Goal: Book appointment/travel/reservation

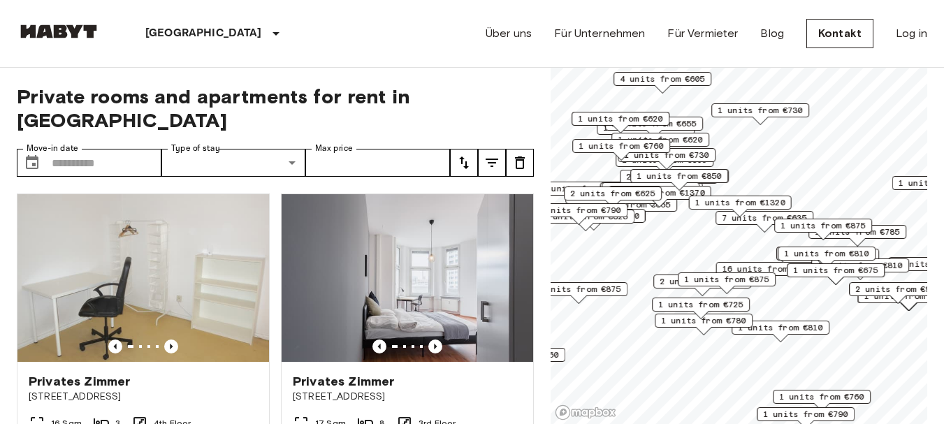
scroll to position [7678, 0]
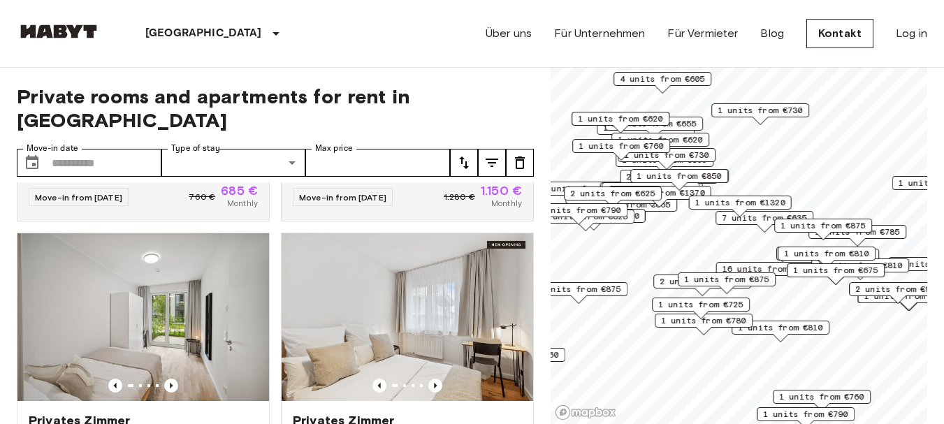
click at [670, 206] on div "1 units from €1370" at bounding box center [659, 197] width 103 height 22
click at [666, 205] on div "Map marker" at bounding box center [659, 203] width 15 height 8
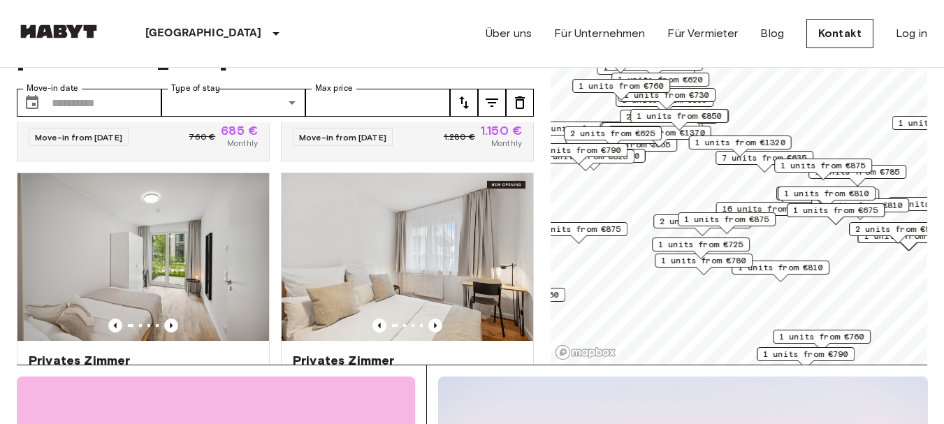
scroll to position [0, 0]
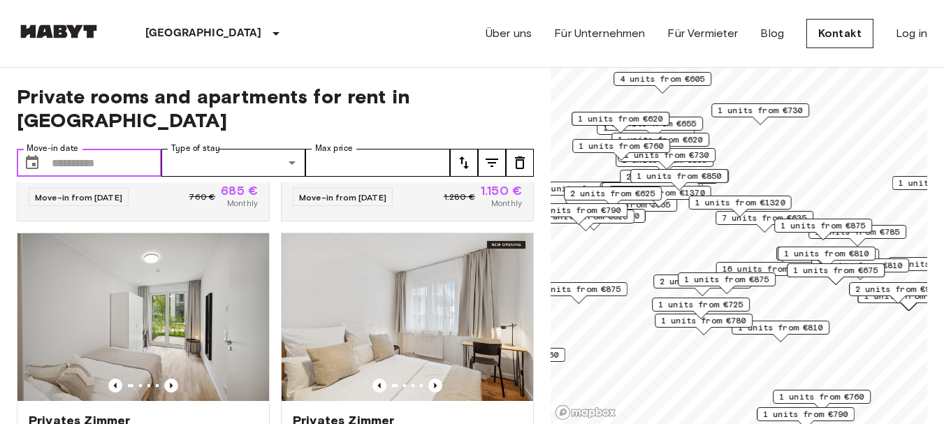
click at [106, 149] on input "Move-in date" at bounding box center [107, 163] width 110 height 28
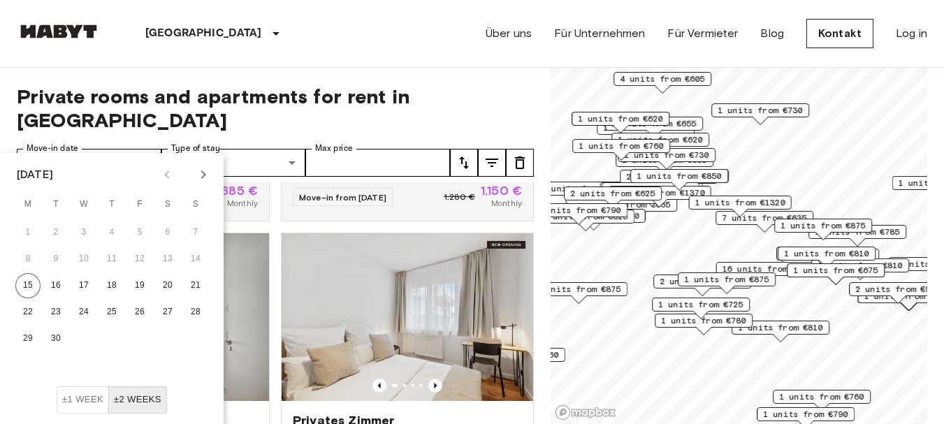
click at [205, 171] on icon "Next month" at bounding box center [203, 174] width 17 height 17
drag, startPoint x: 203, startPoint y: 171, endPoint x: 196, endPoint y: 176, distance: 8.5
click at [203, 171] on icon "Next month" at bounding box center [203, 174] width 17 height 17
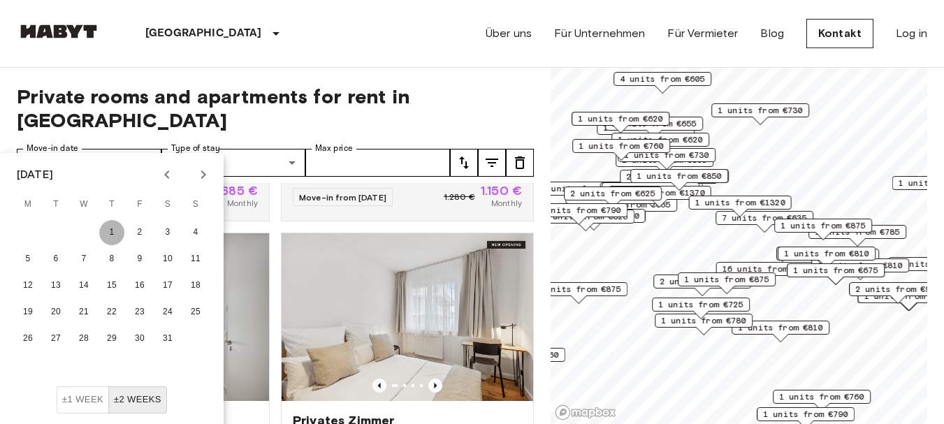
click at [112, 233] on button "1" at bounding box center [111, 232] width 25 height 25
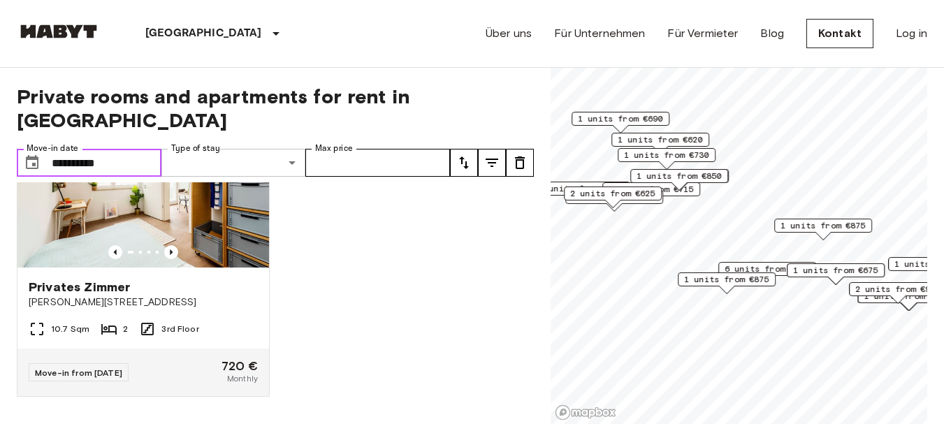
type input "**********"
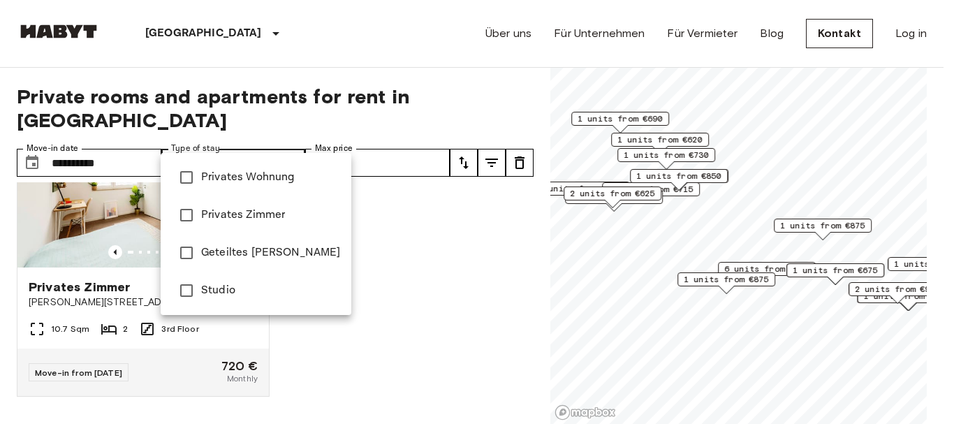
type input "**********"
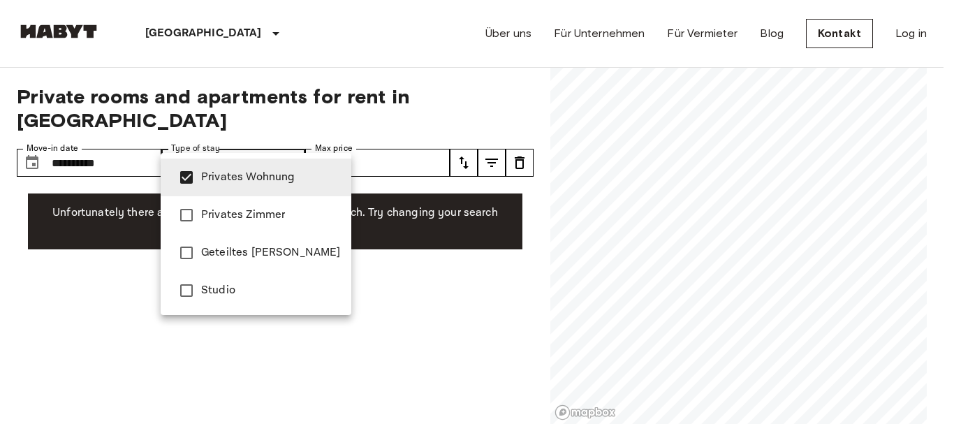
click at [406, 144] on div at bounding box center [477, 212] width 954 height 424
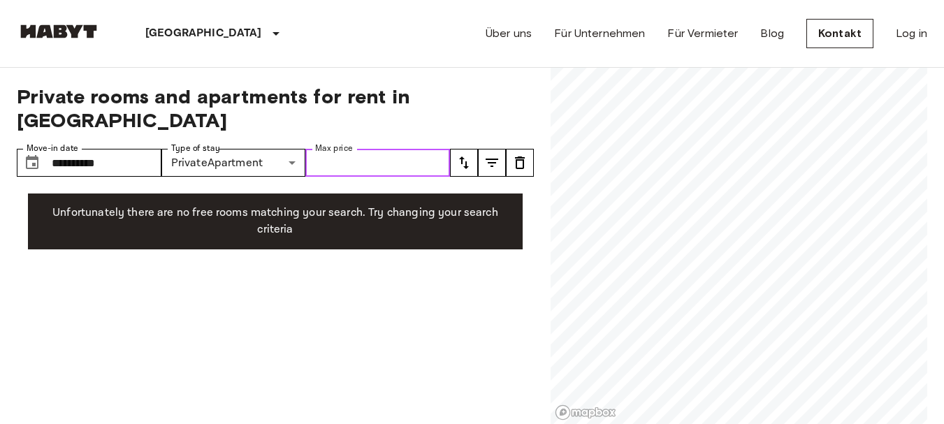
click at [393, 149] on input "Max price" at bounding box center [377, 163] width 145 height 28
